Goal: Task Accomplishment & Management: Manage account settings

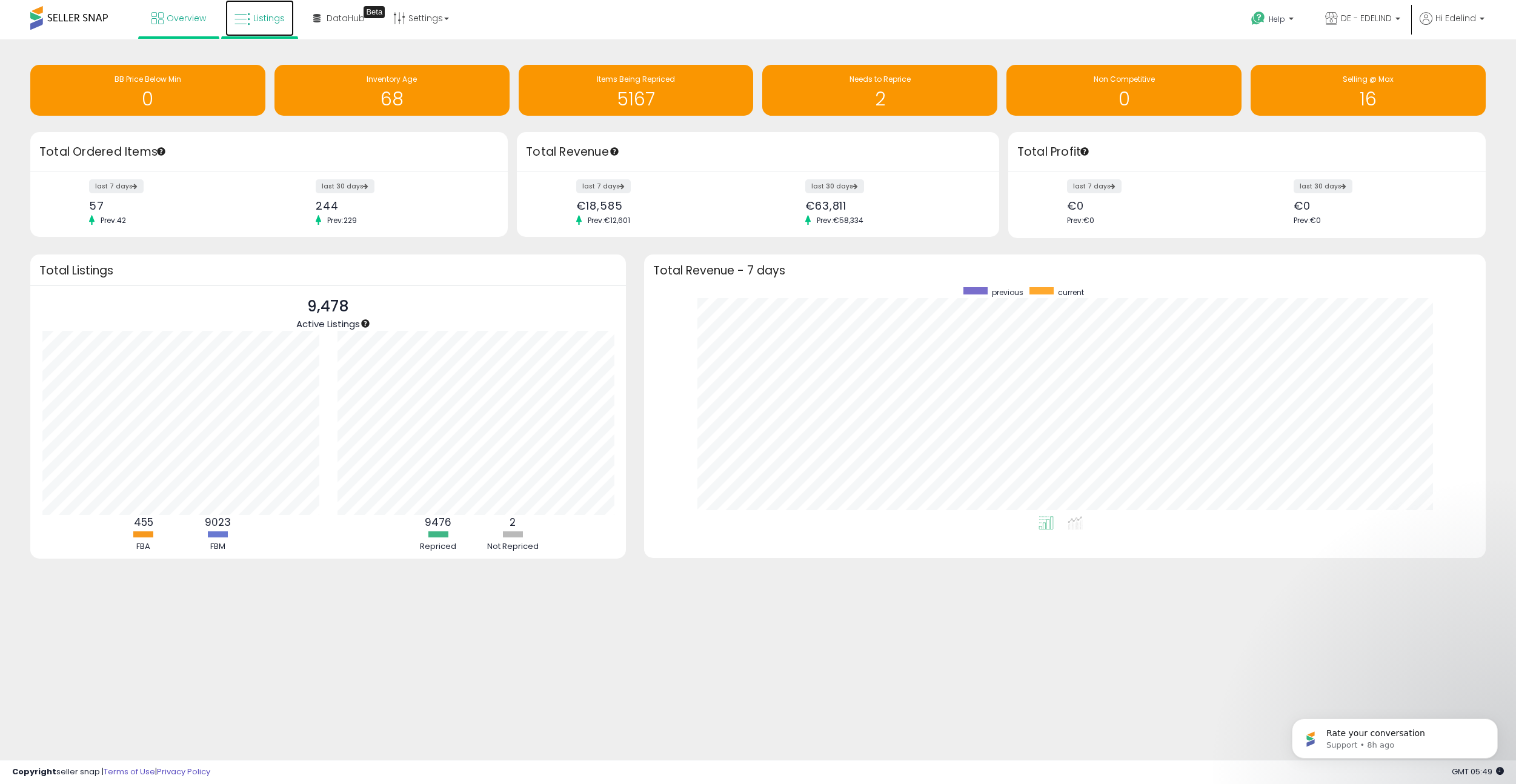
click at [275, 22] on span "Listings" at bounding box center [269, 17] width 32 height 12
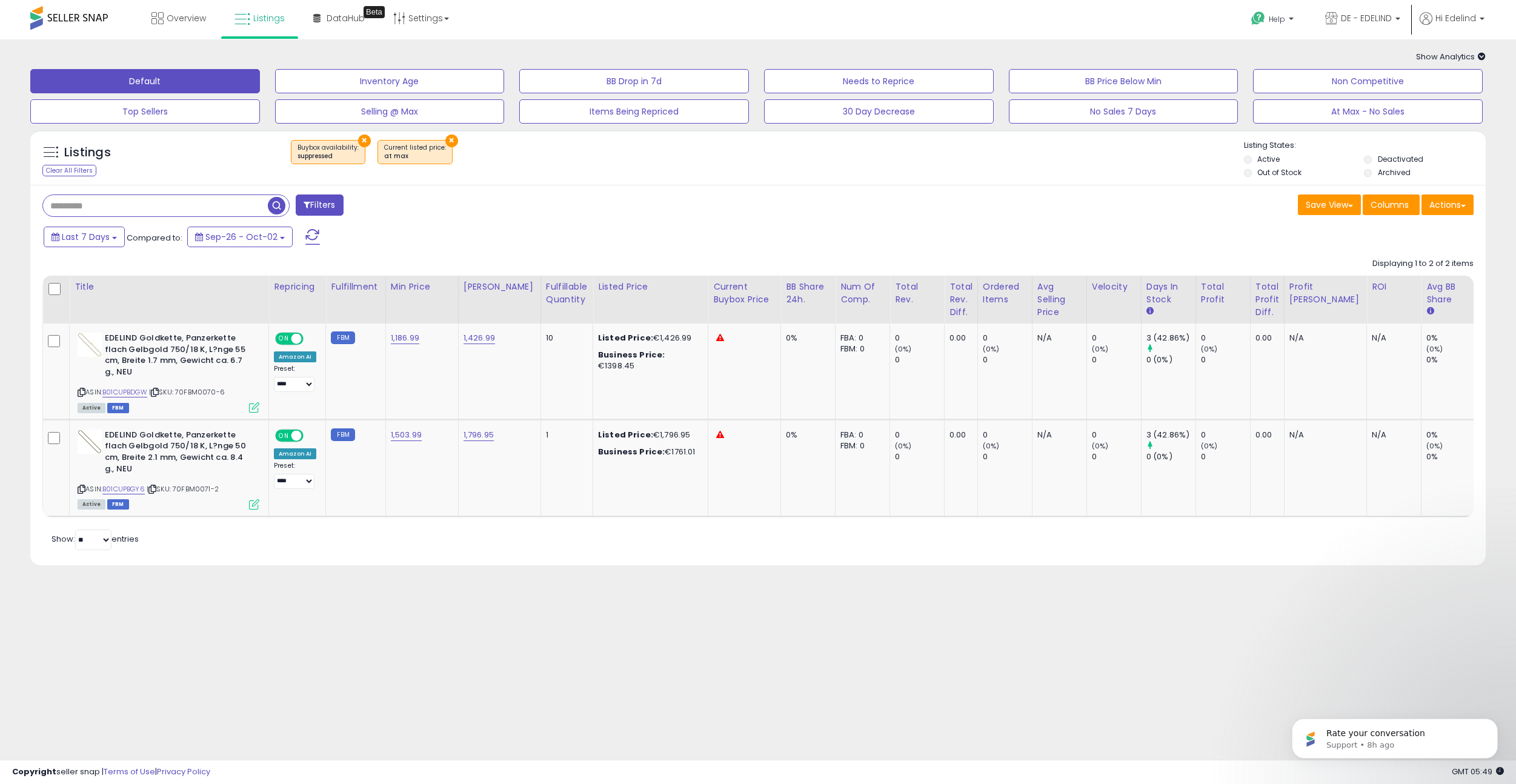
click at [363, 141] on button "×" at bounding box center [364, 141] width 13 height 13
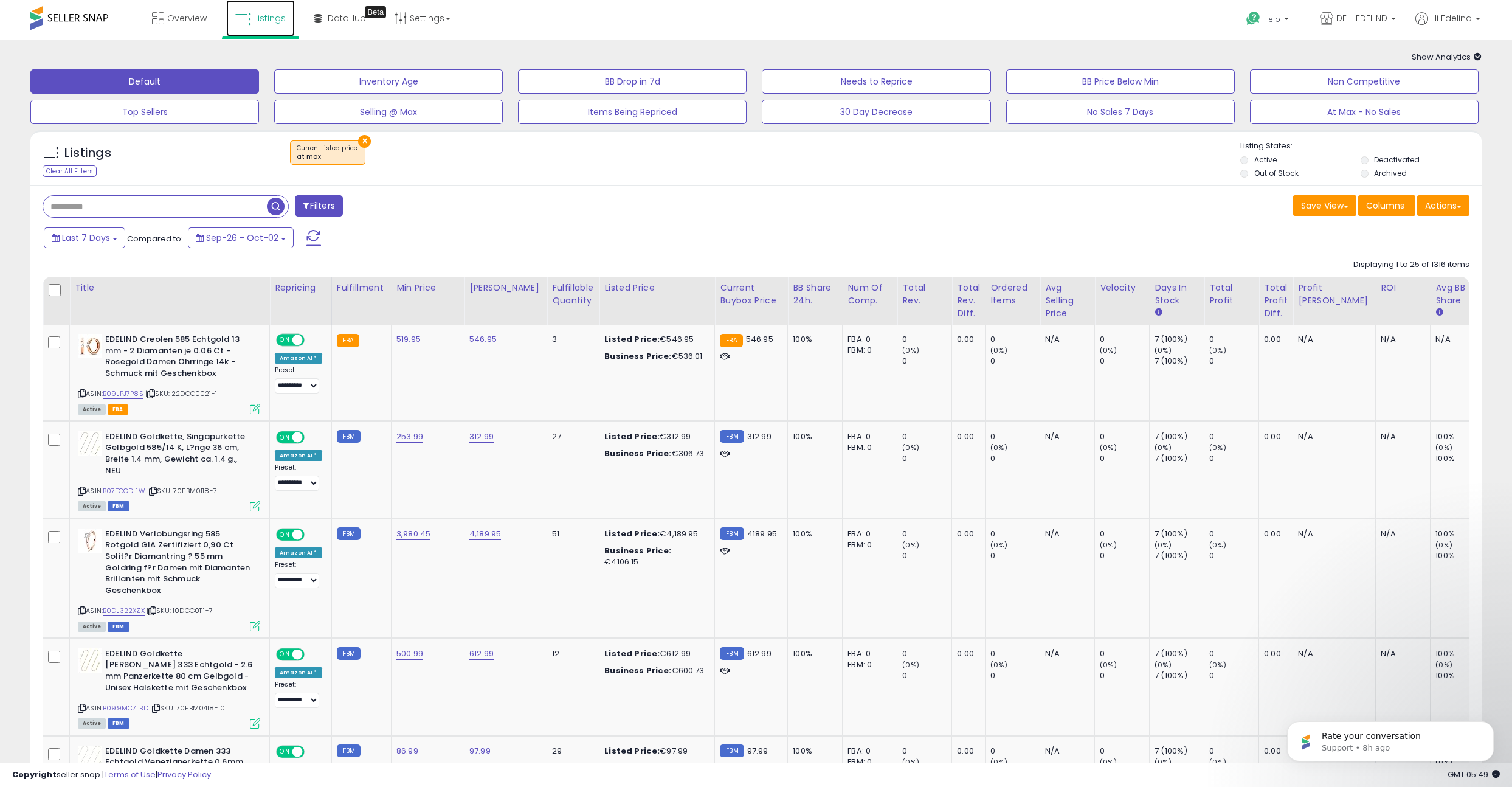
click at [249, 12] on icon at bounding box center [243, 20] width 16 height 16
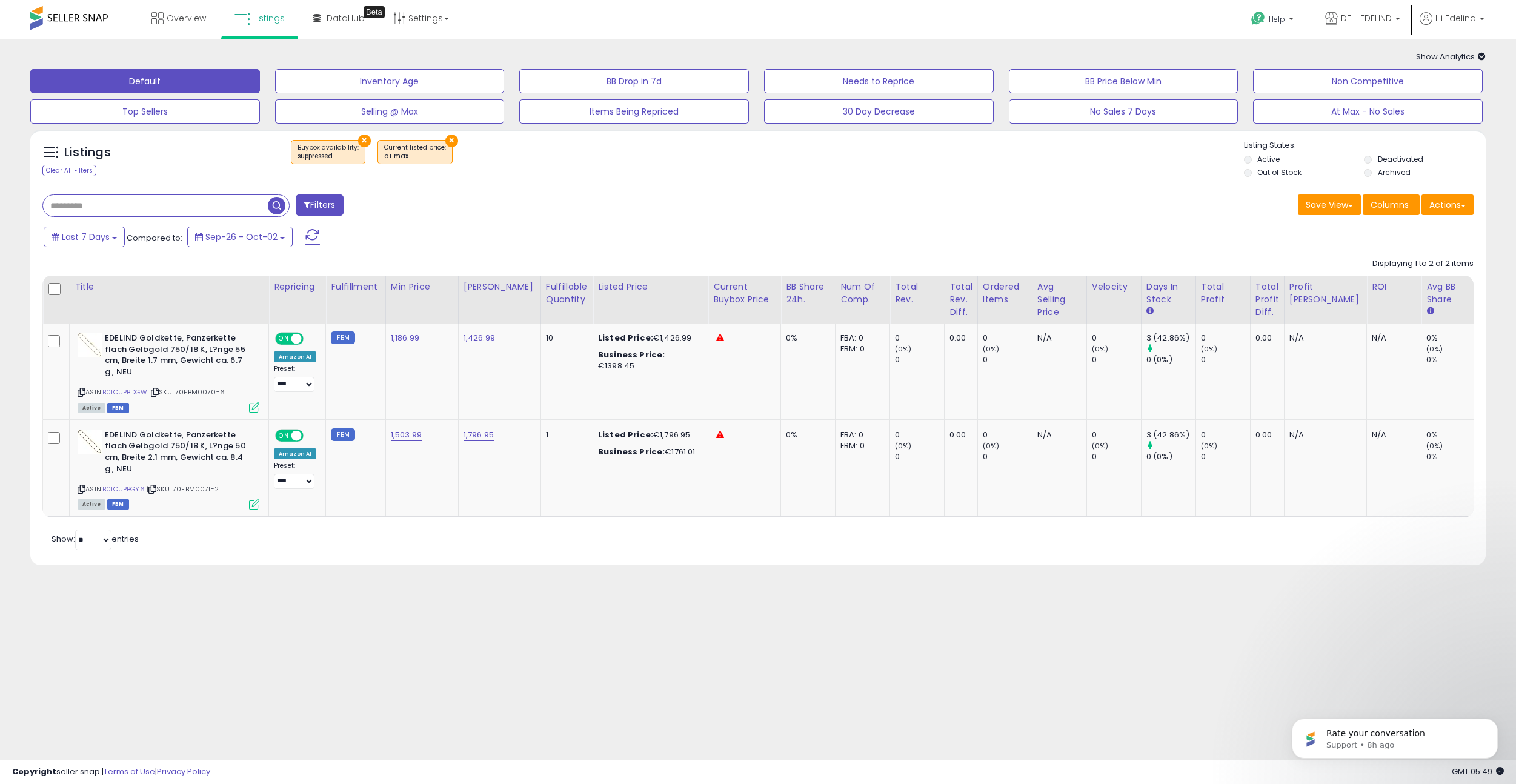
click at [445, 137] on button "×" at bounding box center [452, 141] width 13 height 13
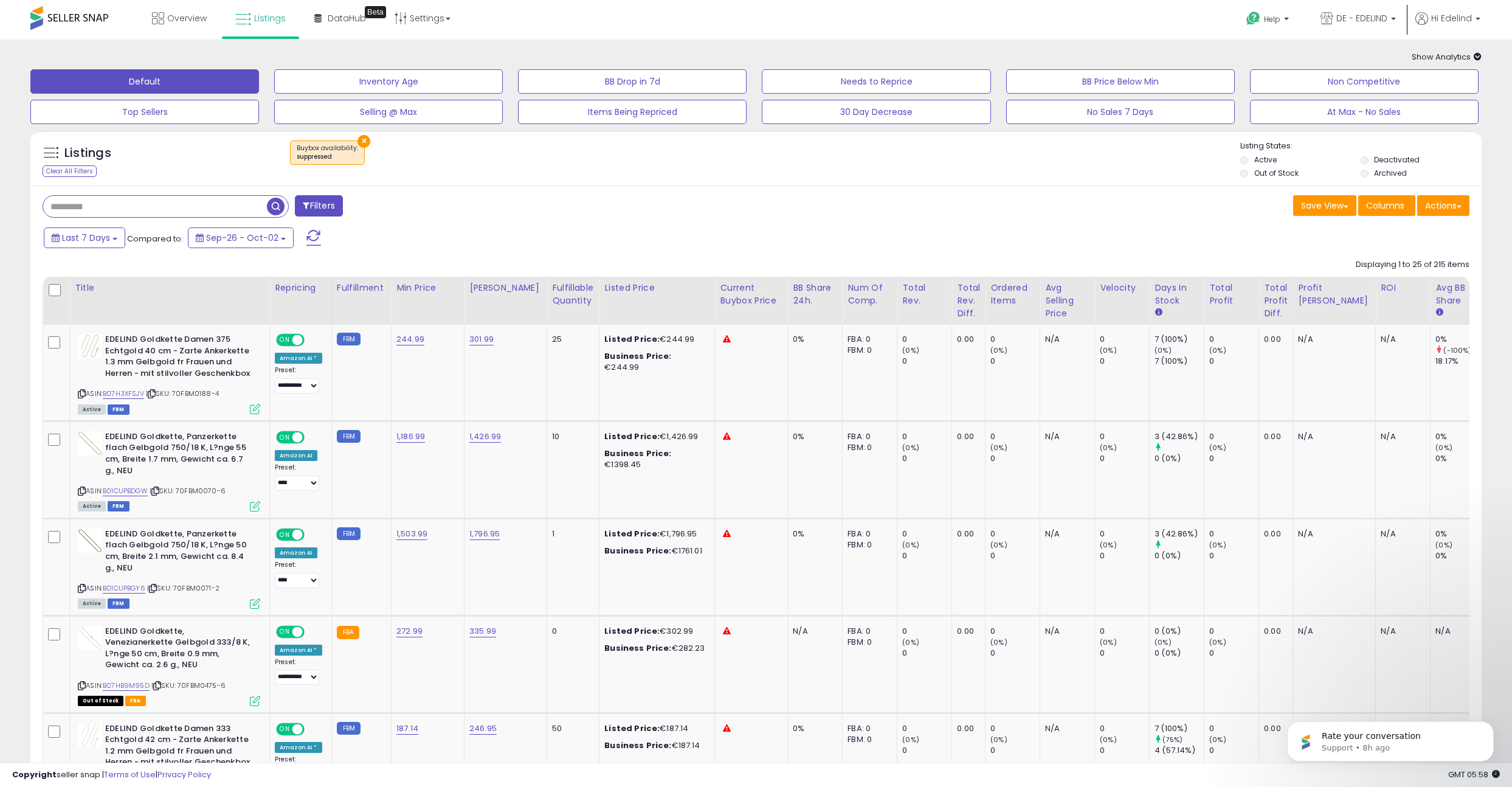
click at [662, 30] on div "Overview Listings Beta" at bounding box center [492, 25] width 1002 height 52
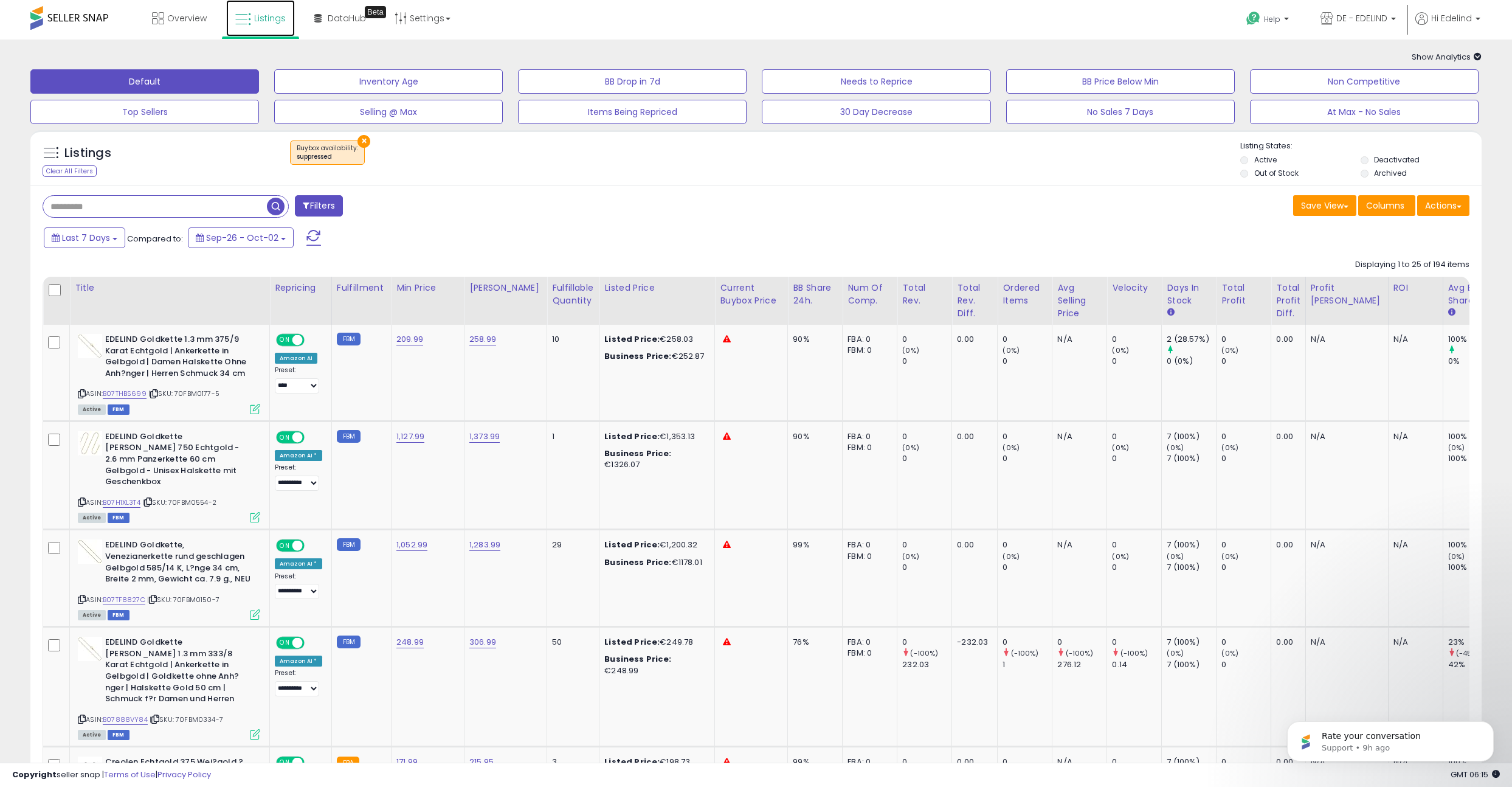
click at [258, 19] on span "Listings" at bounding box center [270, 17] width 32 height 12
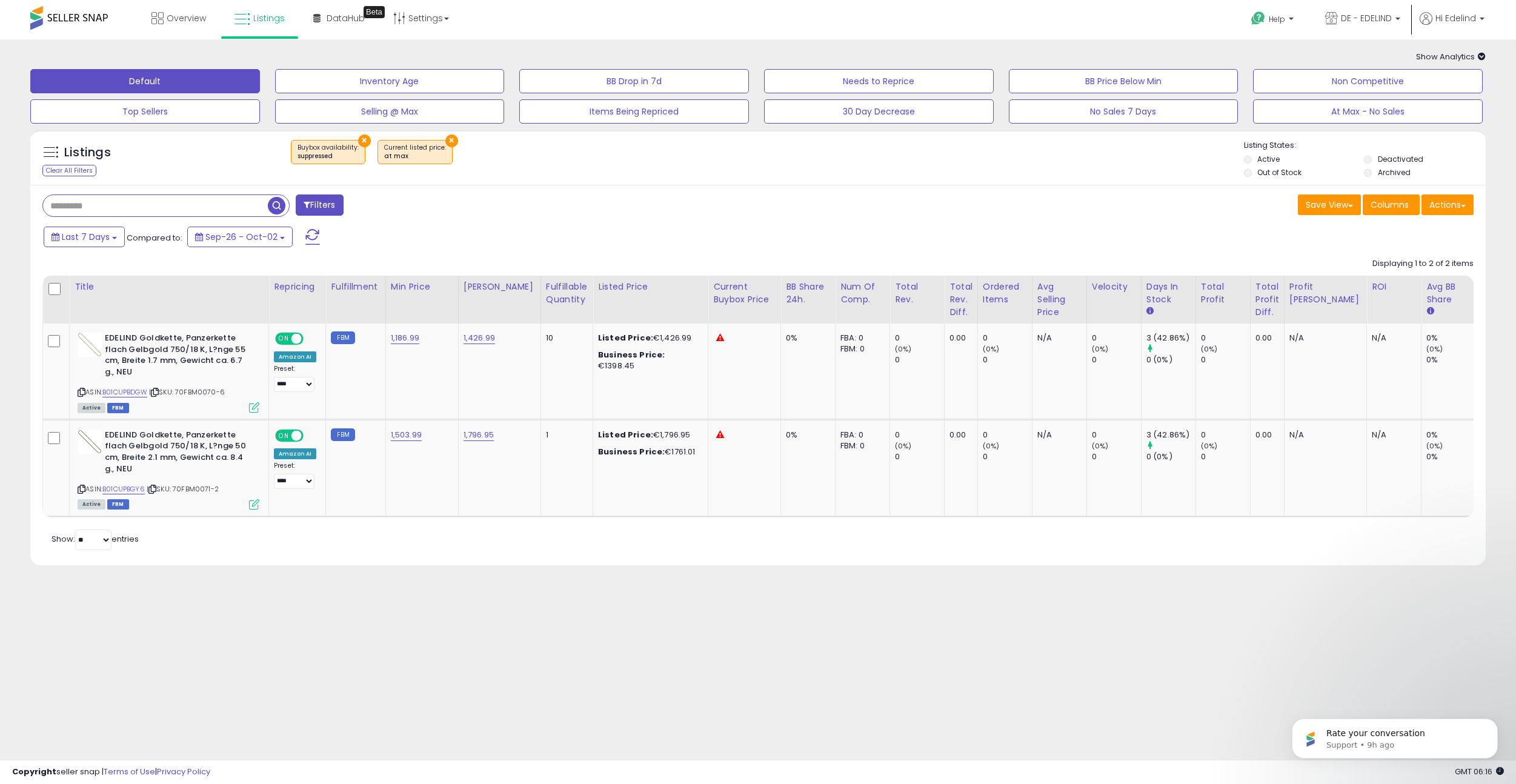
click at [358, 140] on button "×" at bounding box center [364, 141] width 13 height 13
